Goal: Task Accomplishment & Management: Use online tool/utility

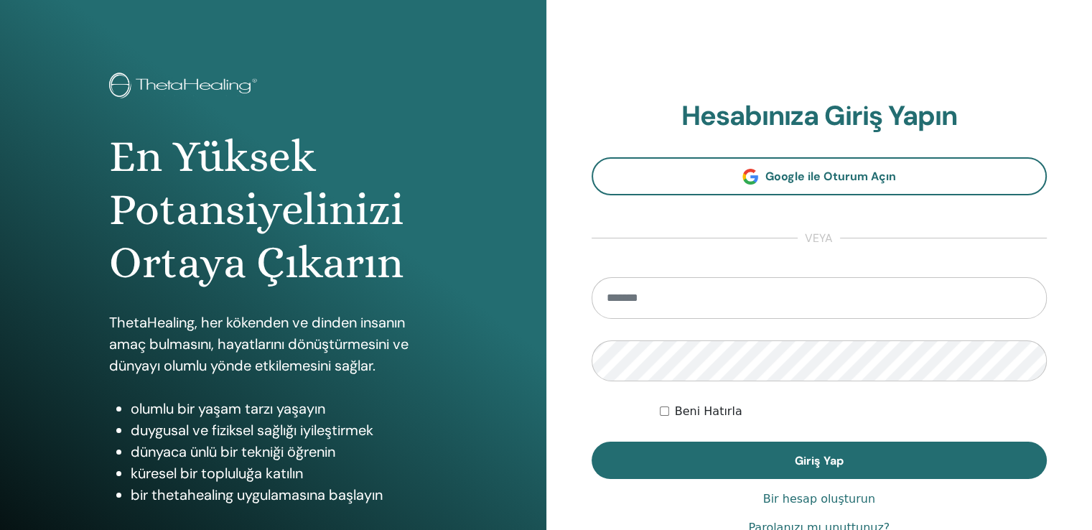
scroll to position [72, 0]
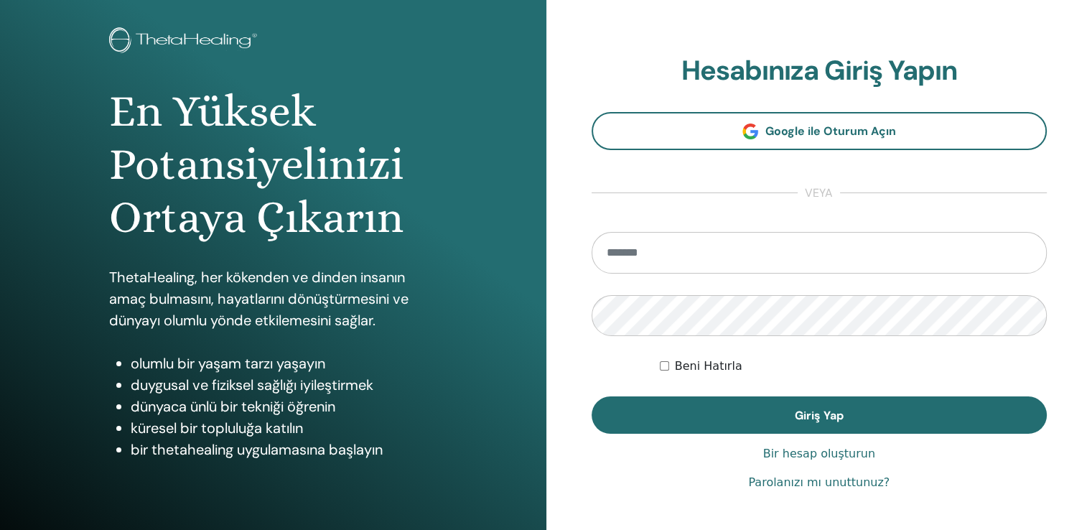
click at [674, 256] on input "email" at bounding box center [819, 253] width 456 height 42
type input "**********"
drag, startPoint x: 802, startPoint y: 258, endPoint x: 530, endPoint y: 258, distance: 272.0
click at [520, 270] on div "En Yüksek Potansiyelinizi Ortaya Çıkarın ThetaHealing, her kökenden ve dinden i…" at bounding box center [546, 272] width 1092 height 689
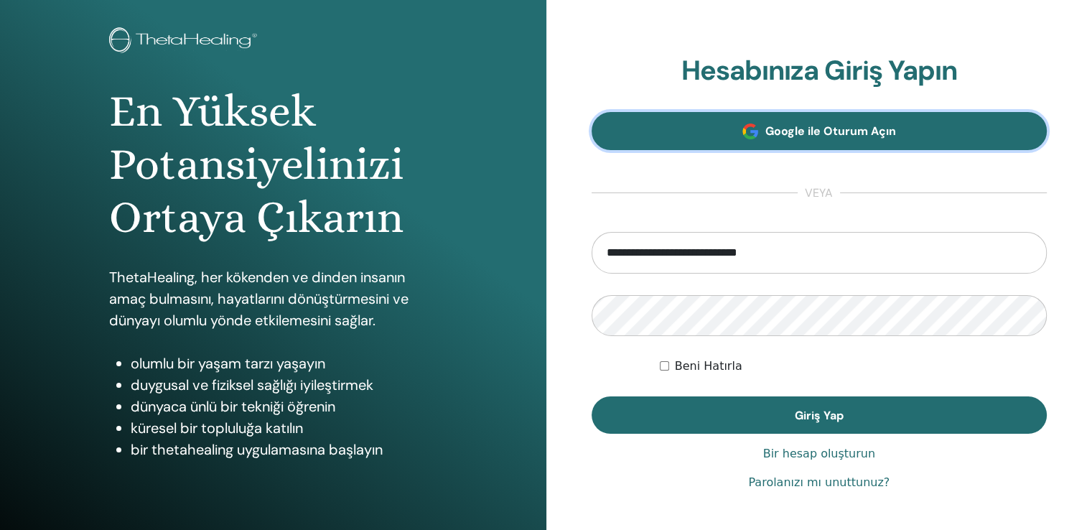
click at [828, 133] on font "Google ile Oturum Açın" at bounding box center [830, 130] width 131 height 15
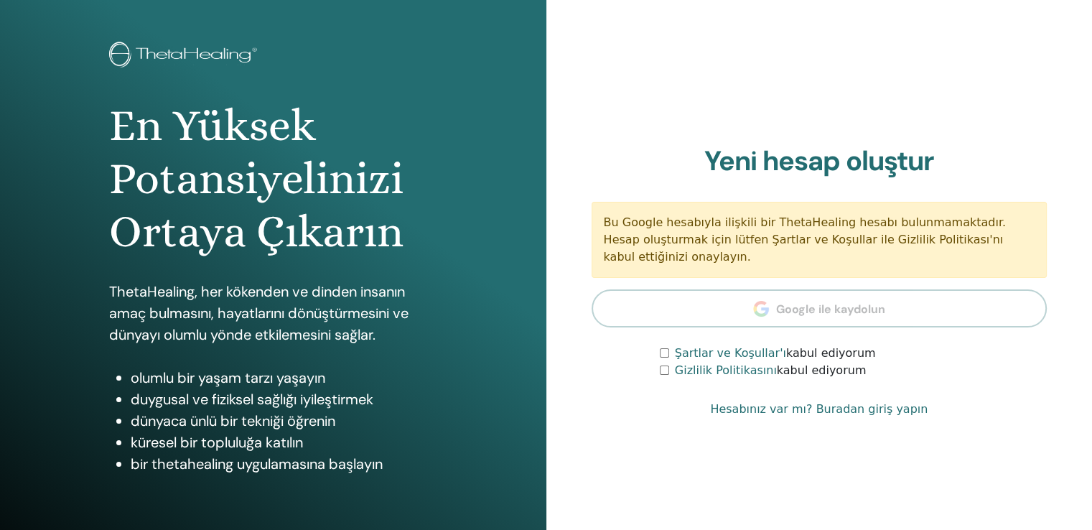
scroll to position [144, 0]
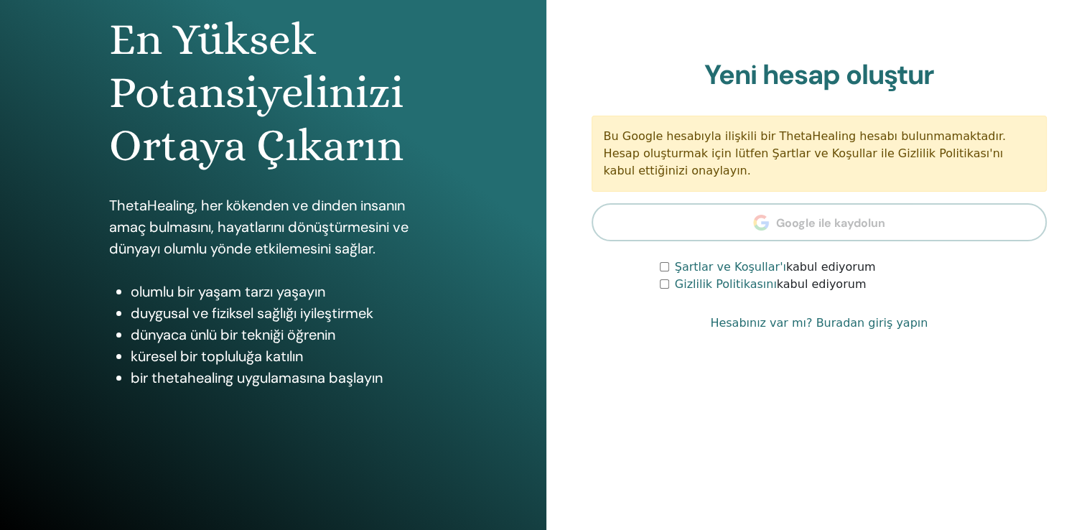
click at [745, 239] on section "Yeni hesap oluştur Bu Google hesabıyla ilişkili bir ThetaHealing hesabı bulunma…" at bounding box center [819, 176] width 456 height 235
click at [764, 224] on section "Yeni hesap oluştur Bu Google hesabıyla ilişkili bir ThetaHealing hesabı bulunma…" at bounding box center [819, 176] width 456 height 235
click at [663, 271] on div "Şartlar ve Koşullar'ı kabul ediyorum" at bounding box center [853, 266] width 387 height 17
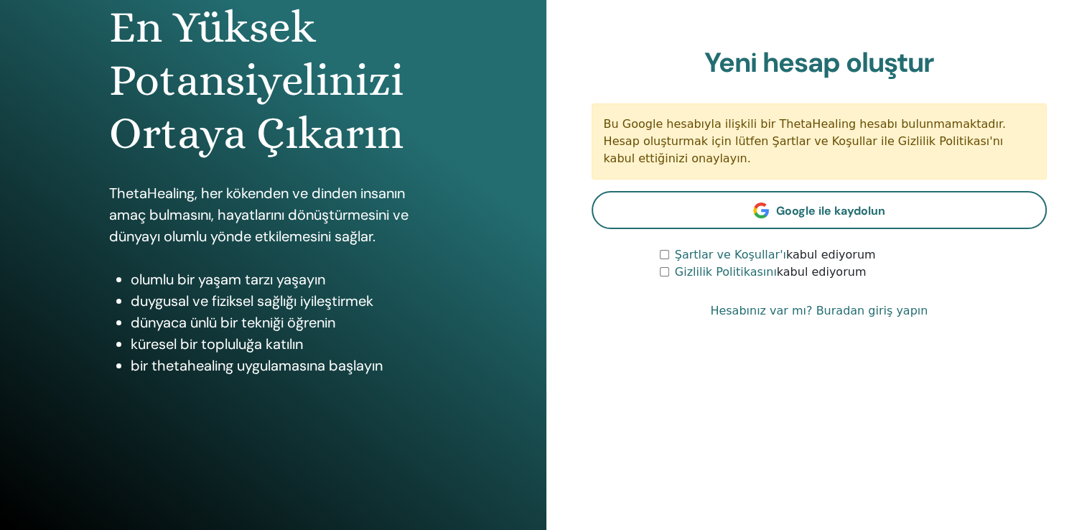
scroll to position [159, 0]
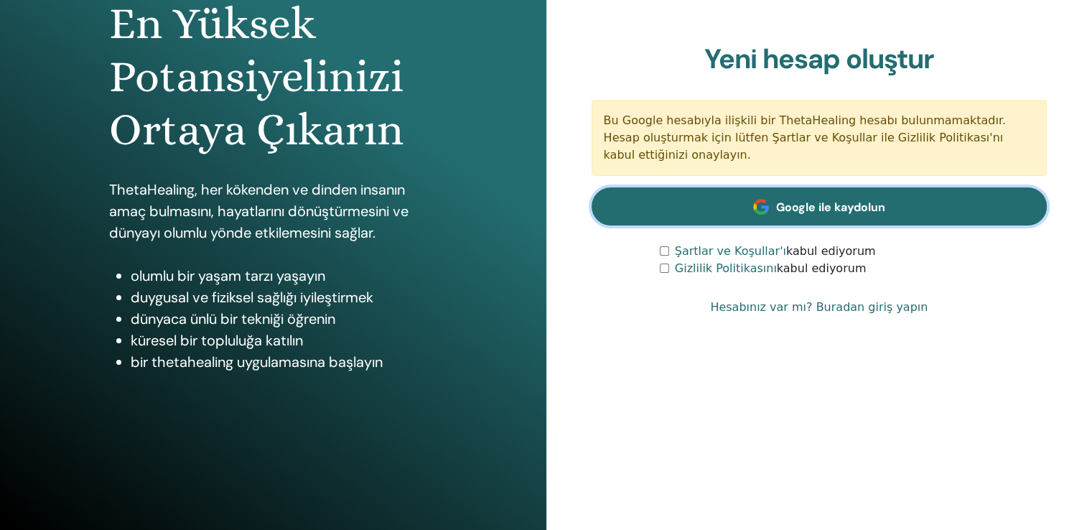
click at [843, 210] on font "Google ile kaydolun" at bounding box center [830, 207] width 109 height 15
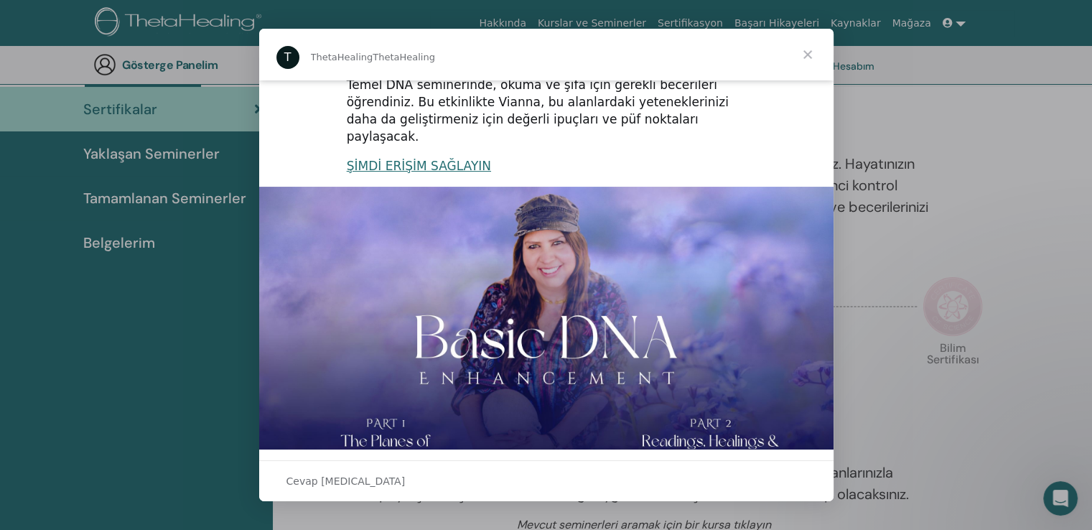
scroll to position [304, 0]
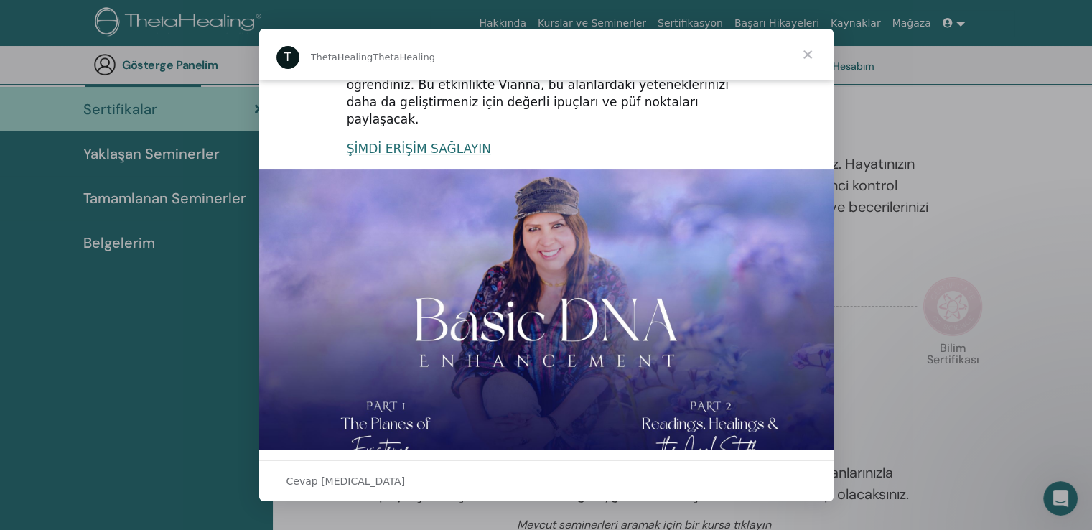
click at [811, 59] on span "Kapat" at bounding box center [808, 55] width 52 height 52
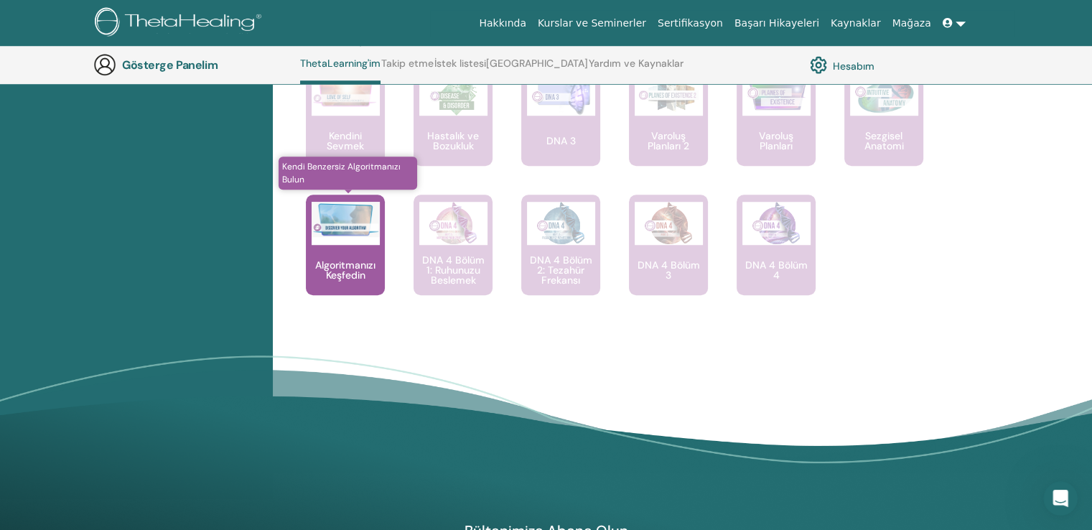
scroll to position [1114, 0]
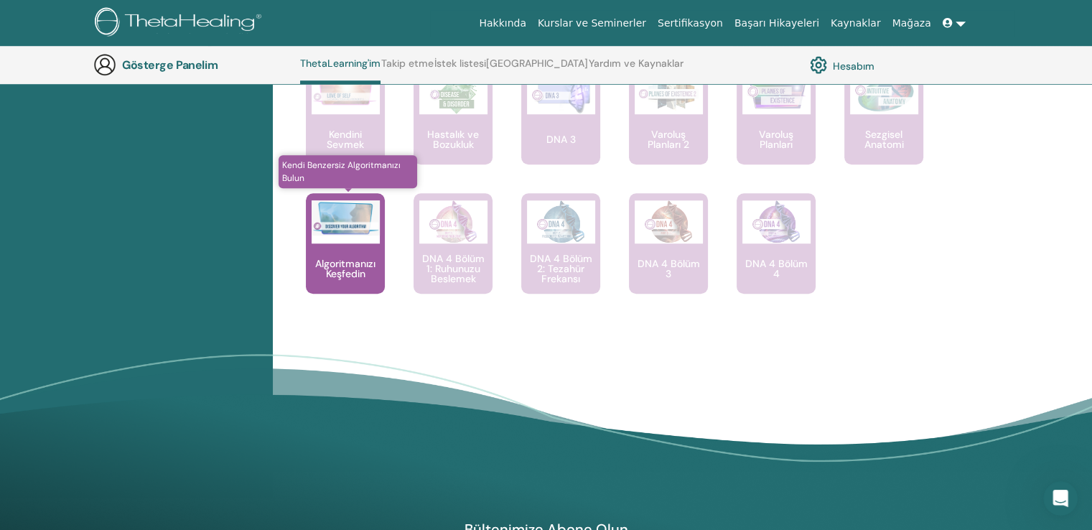
click at [353, 251] on div "Algoritmanızı Keşfedin" at bounding box center [345, 243] width 79 height 100
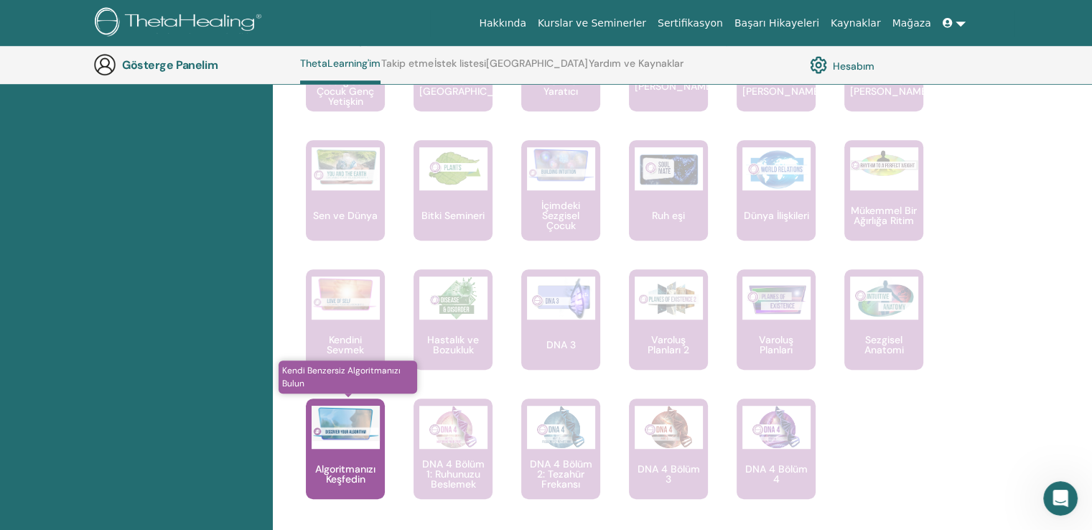
scroll to position [899, 0]
